Goal: Find specific page/section: Find specific page/section

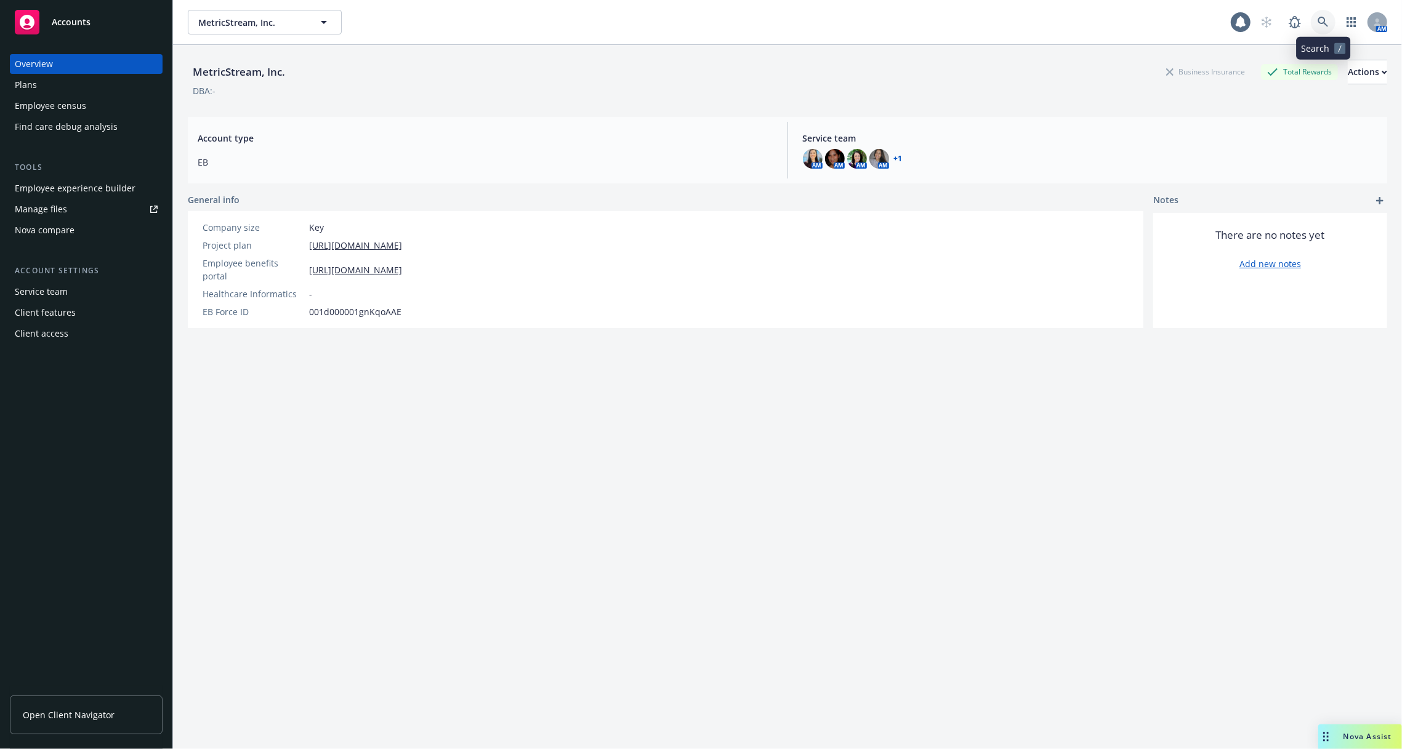
click at [1318, 25] on icon at bounding box center [1323, 22] width 11 height 11
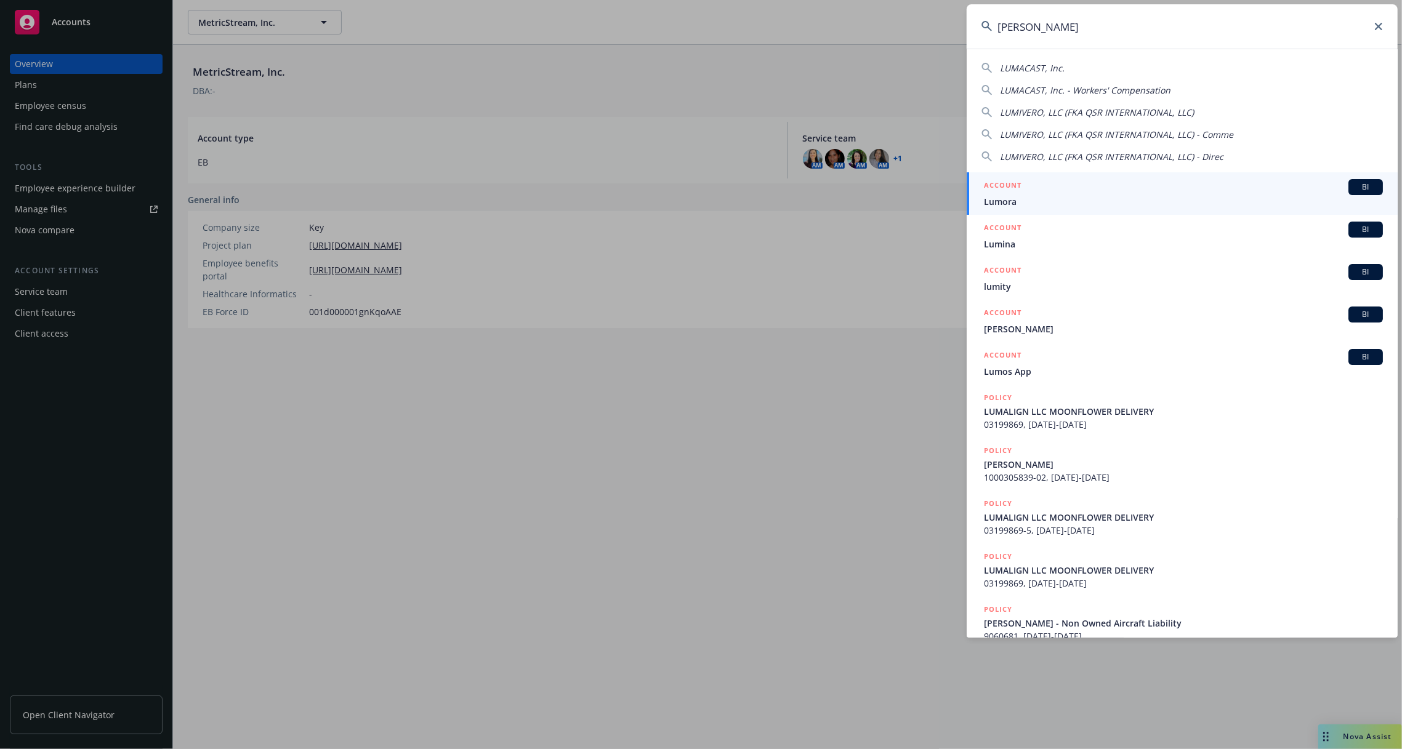
type input "[PERSON_NAME]"
